Goal: Find specific page/section: Find specific page/section

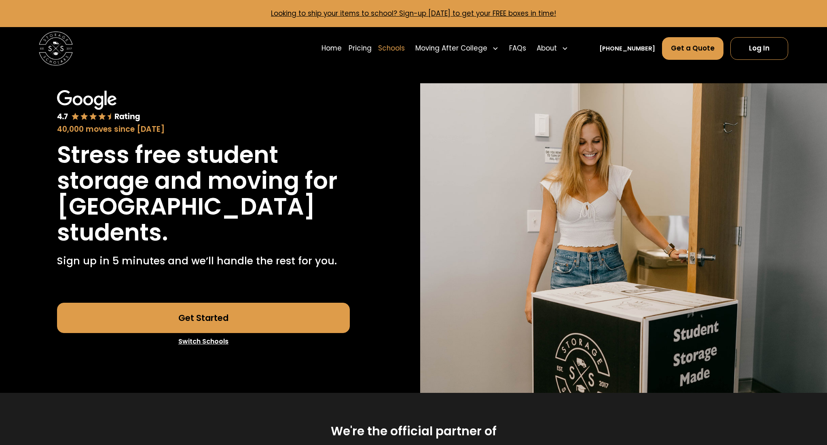
click at [405, 45] on link "Schools" at bounding box center [391, 49] width 27 height 24
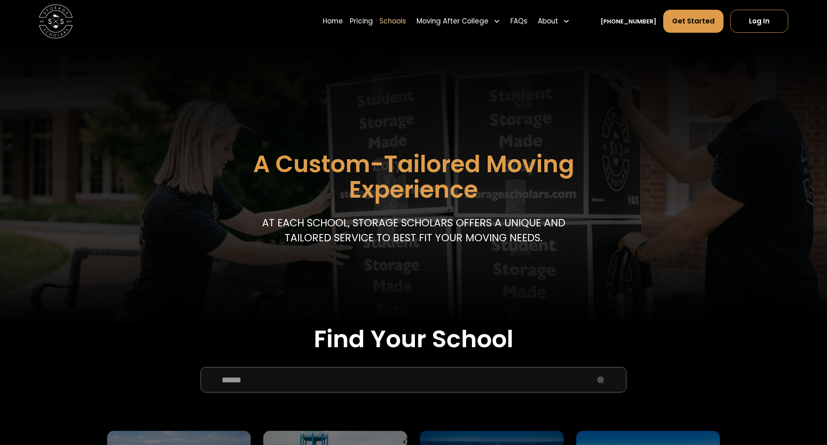
click at [313, 377] on input "School Select Form" at bounding box center [413, 379] width 426 height 25
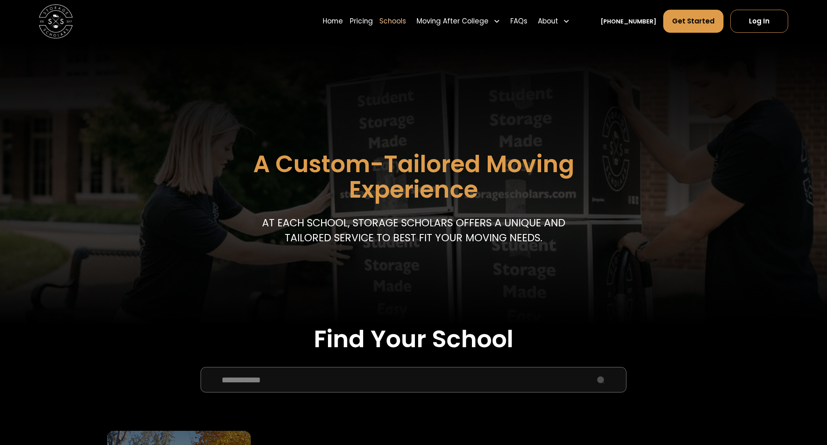
type input "**********"
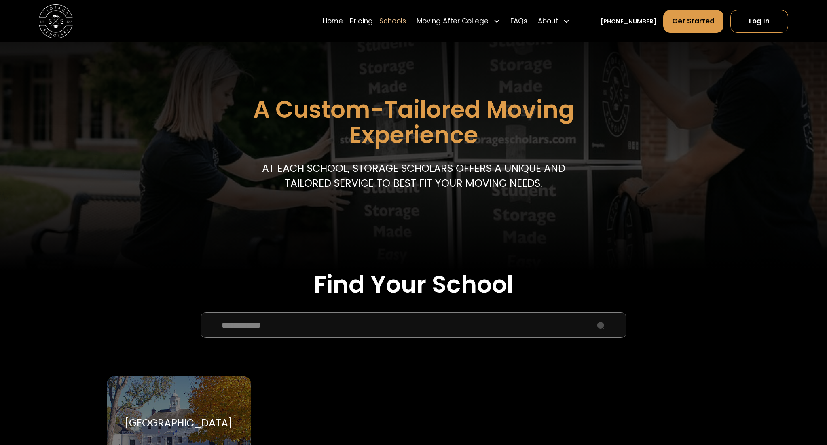
scroll to position [162, 0]
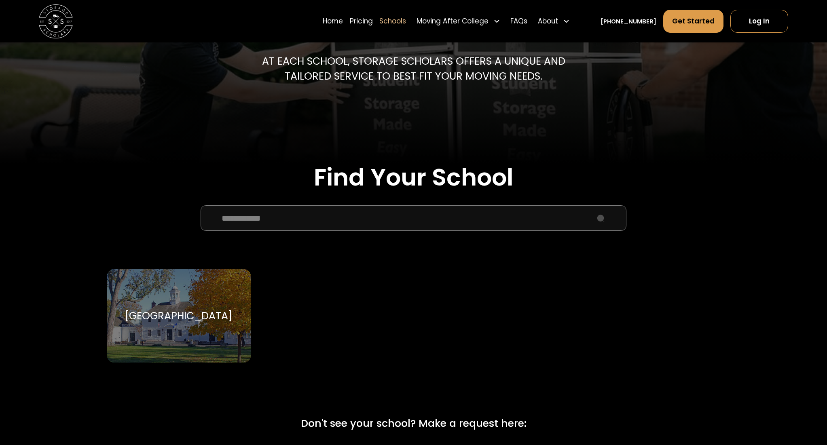
click at [155, 310] on div "[GEOGRAPHIC_DATA]" at bounding box center [179, 316] width 108 height 13
click at [192, 301] on div "[GEOGRAPHIC_DATA] [GEOGRAPHIC_DATA]" at bounding box center [178, 316] width 143 height 94
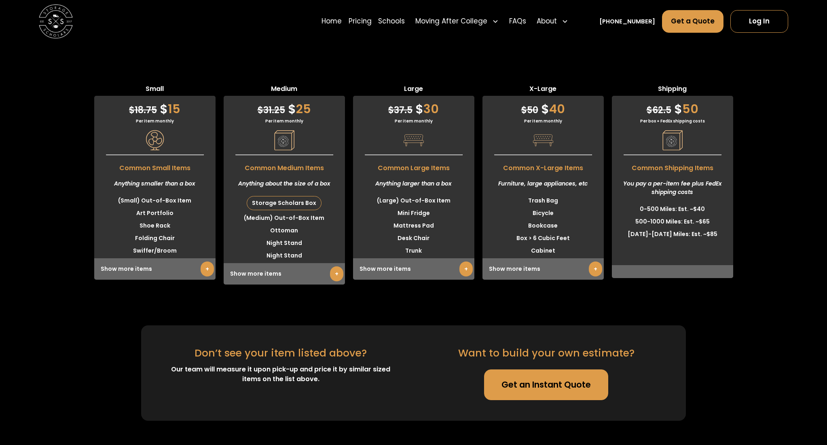
scroll to position [2183, 0]
